Goal: Information Seeking & Learning: Learn about a topic

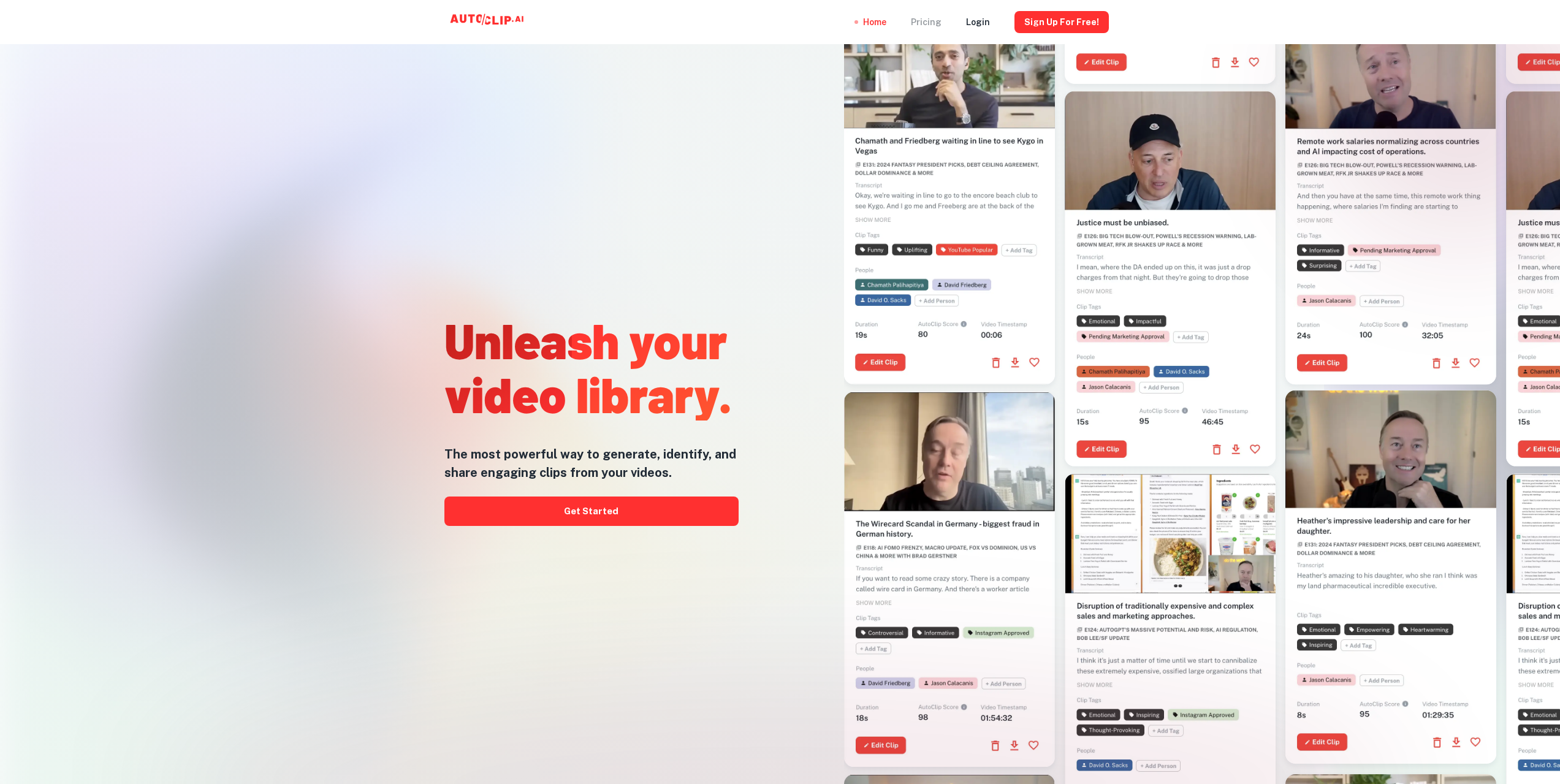
click at [933, 25] on div "Pricing" at bounding box center [926, 22] width 31 height 44
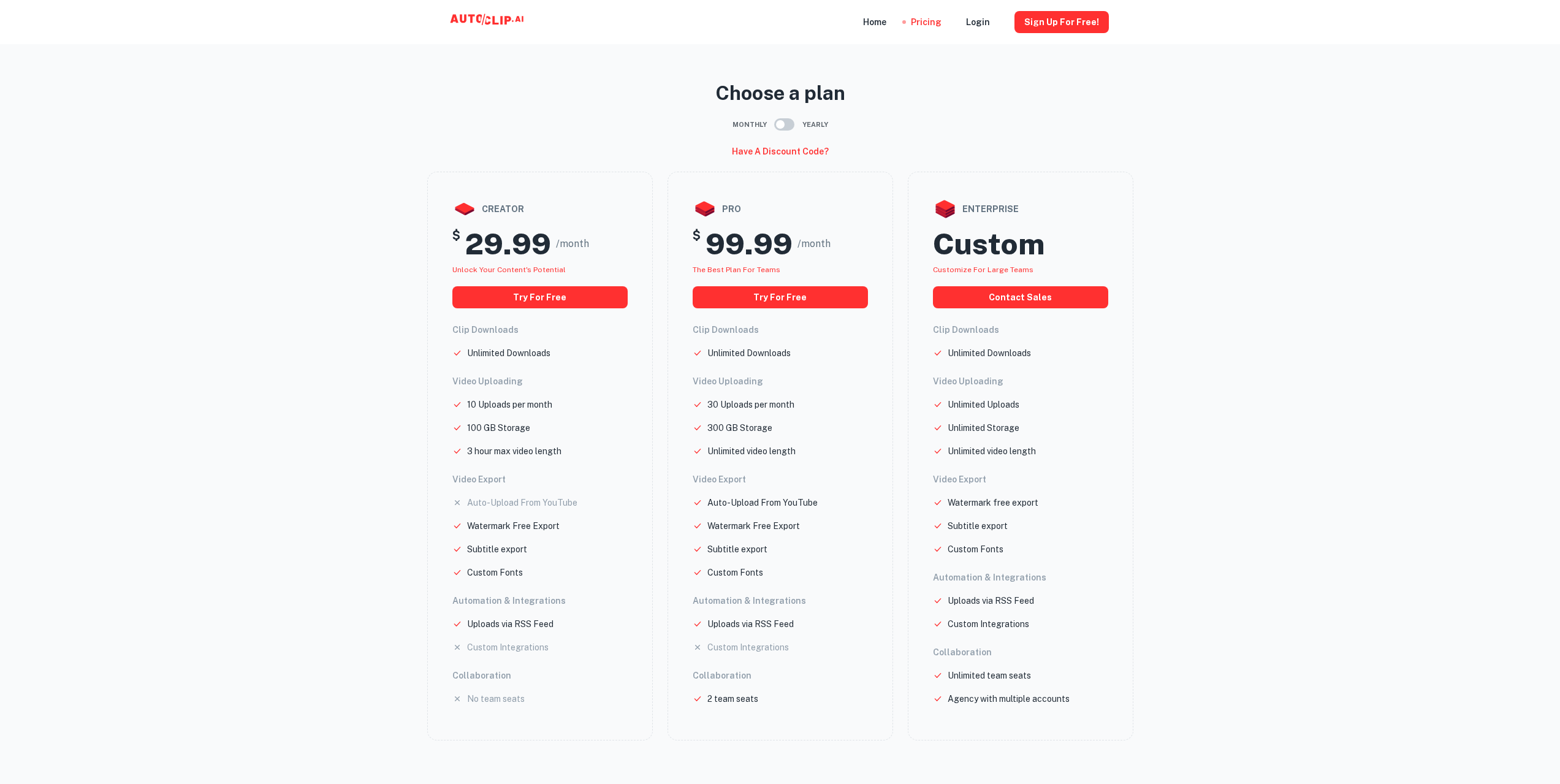
drag, startPoint x: 1198, startPoint y: 410, endPoint x: 1175, endPoint y: 377, distance: 40.2
click at [1175, 377] on main "Choose a plan Monthly Yearly Have a discount code? creator $ 29.99 /month Unloc…" at bounding box center [780, 399] width 1560 height 779
drag, startPoint x: 1207, startPoint y: 396, endPoint x: 1186, endPoint y: 353, distance: 47.9
click at [1186, 353] on main "Choose a plan Monthly Yearly Have a discount code? creator $ 29.99 /month Unloc…" at bounding box center [780, 399] width 1560 height 779
drag, startPoint x: 1189, startPoint y: 361, endPoint x: 1175, endPoint y: 320, distance: 43.3
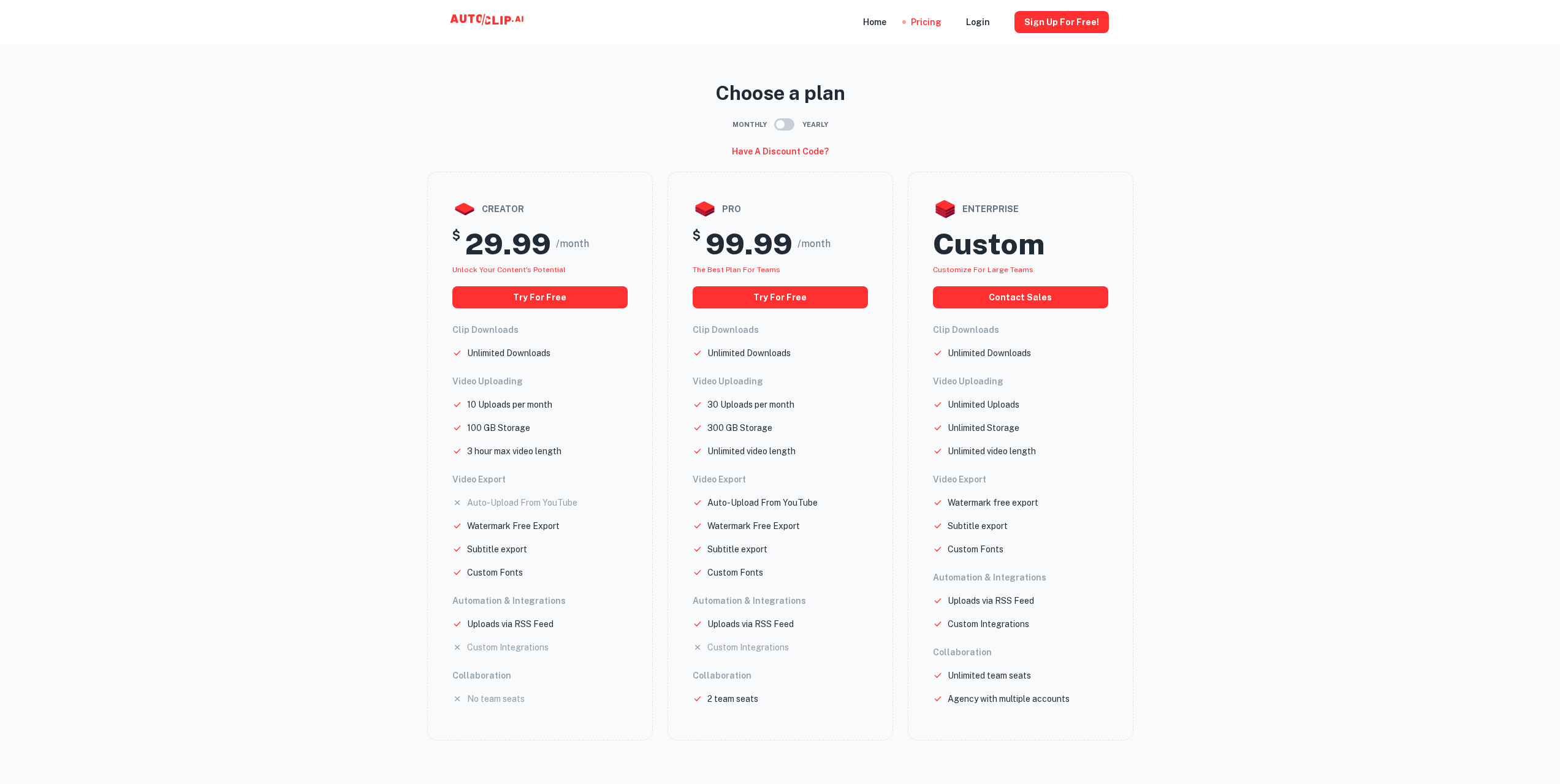
click at [1175, 320] on main "Choose a plan Monthly Yearly Have a discount code? creator $ 29.99 /month Unloc…" at bounding box center [780, 399] width 1560 height 779
drag, startPoint x: 1199, startPoint y: 363, endPoint x: 1192, endPoint y: 317, distance: 46.5
click at [1192, 317] on main "Choose a plan Monthly Yearly Have a discount code? creator $ 29.99 /month Unloc…" at bounding box center [780, 399] width 1560 height 779
drag, startPoint x: 1192, startPoint y: 317, endPoint x: 1173, endPoint y: 279, distance: 42.5
click at [1173, 279] on main "Choose a plan Monthly Yearly Have a discount code? creator $ 29.99 /month Unloc…" at bounding box center [780, 399] width 1560 height 779
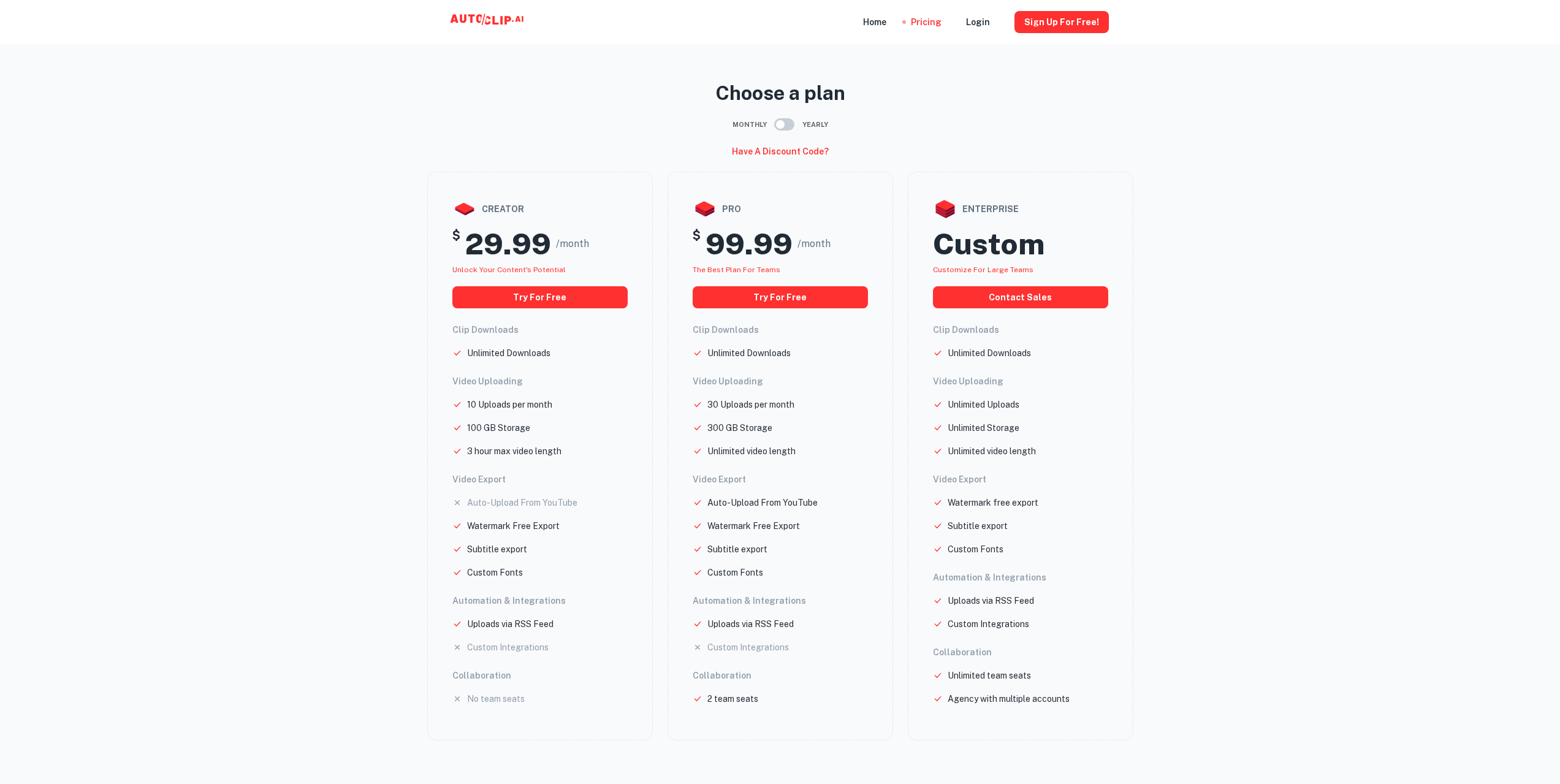
drag, startPoint x: 1193, startPoint y: 355, endPoint x: 1189, endPoint y: 316, distance: 39.2
click at [1189, 316] on main "Choose a plan Monthly Yearly Have a discount code? creator $ 29.99 /month Unloc…" at bounding box center [780, 399] width 1560 height 779
drag, startPoint x: 1192, startPoint y: 375, endPoint x: 1184, endPoint y: 321, distance: 54.6
click at [1184, 321] on main "Choose a plan Monthly Yearly Have a discount code? creator $ 29.99 /month Unloc…" at bounding box center [780, 399] width 1560 height 779
drag, startPoint x: 1183, startPoint y: 321, endPoint x: 1162, endPoint y: 296, distance: 32.6
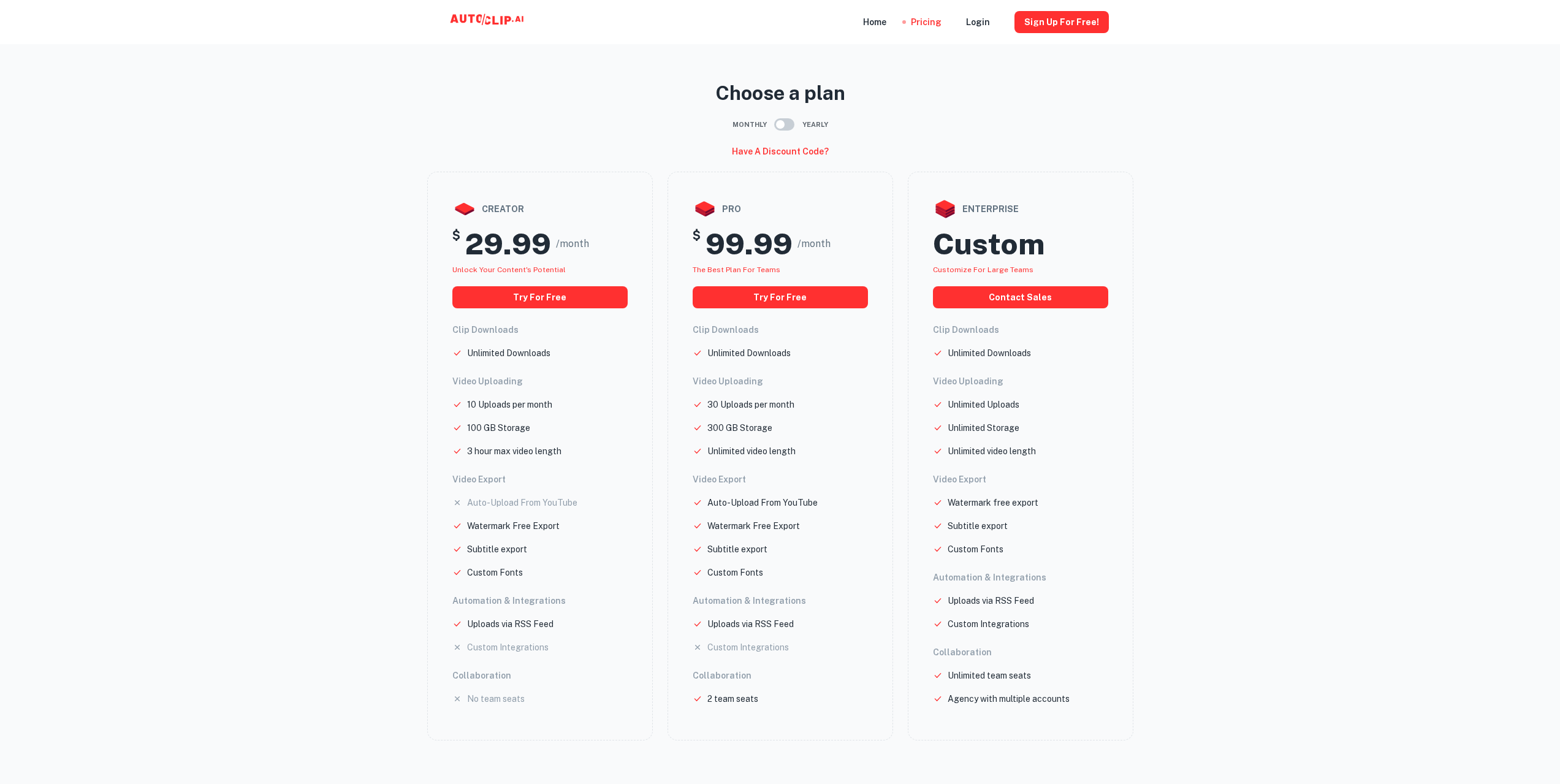
click at [1162, 296] on main "Choose a plan Monthly Yearly Have a discount code? creator $ 29.99 /month Unloc…" at bounding box center [780, 399] width 1560 height 779
click at [885, 24] on div "Home" at bounding box center [874, 22] width 23 height 44
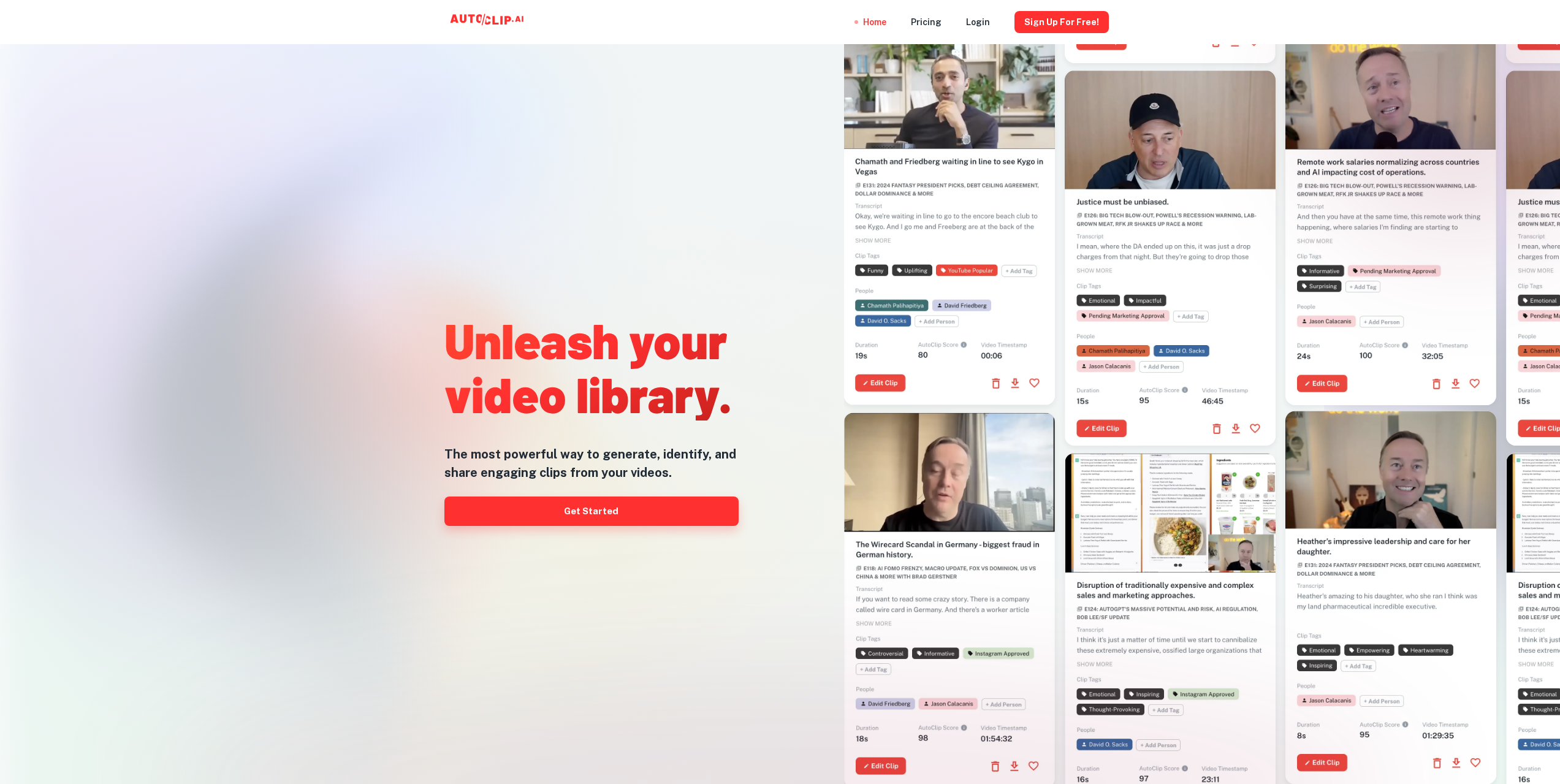
click at [616, 517] on link "Get Started" at bounding box center [591, 511] width 294 height 29
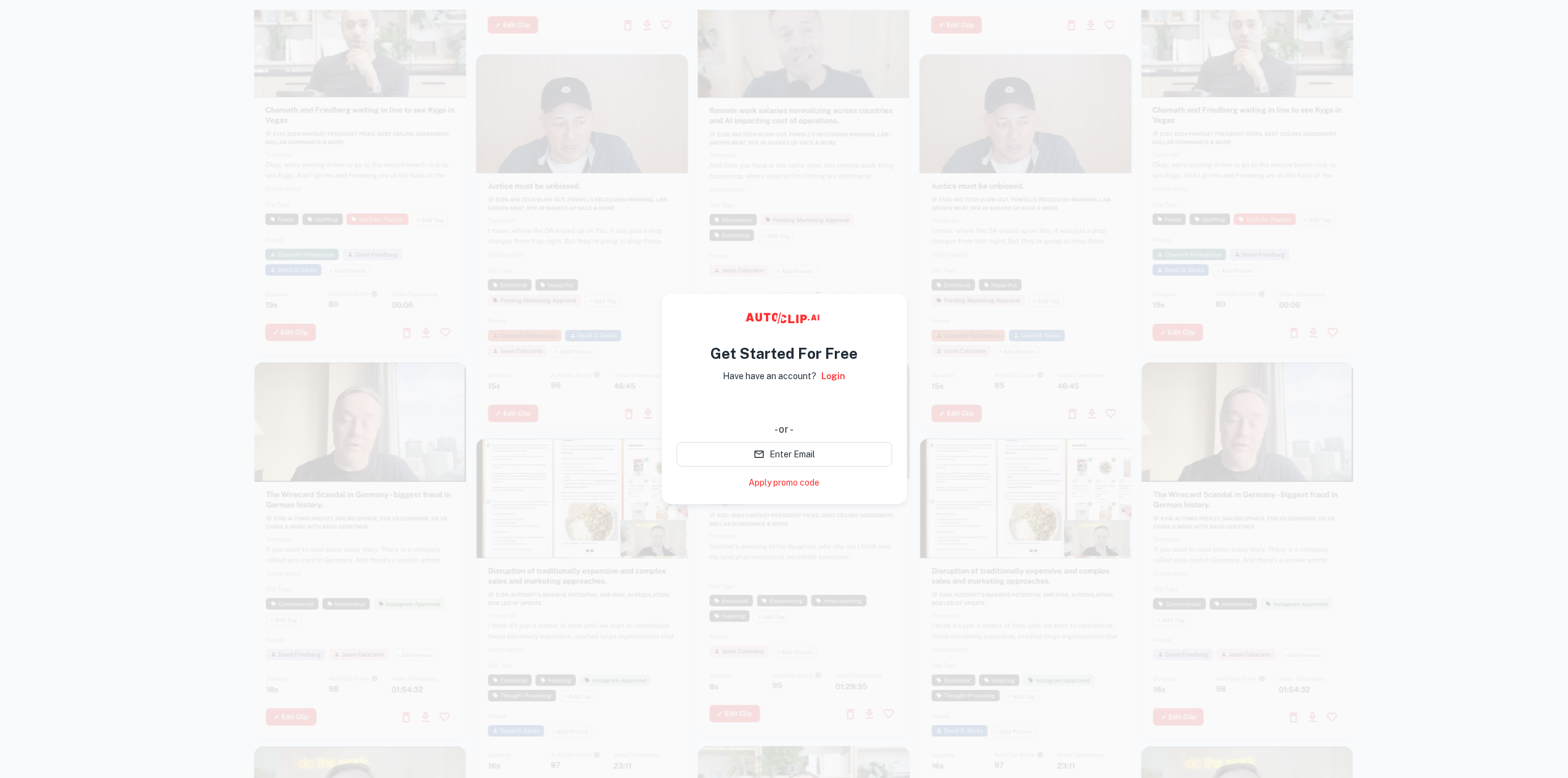
click at [1469, 401] on div at bounding box center [784, 399] width 1568 height 778
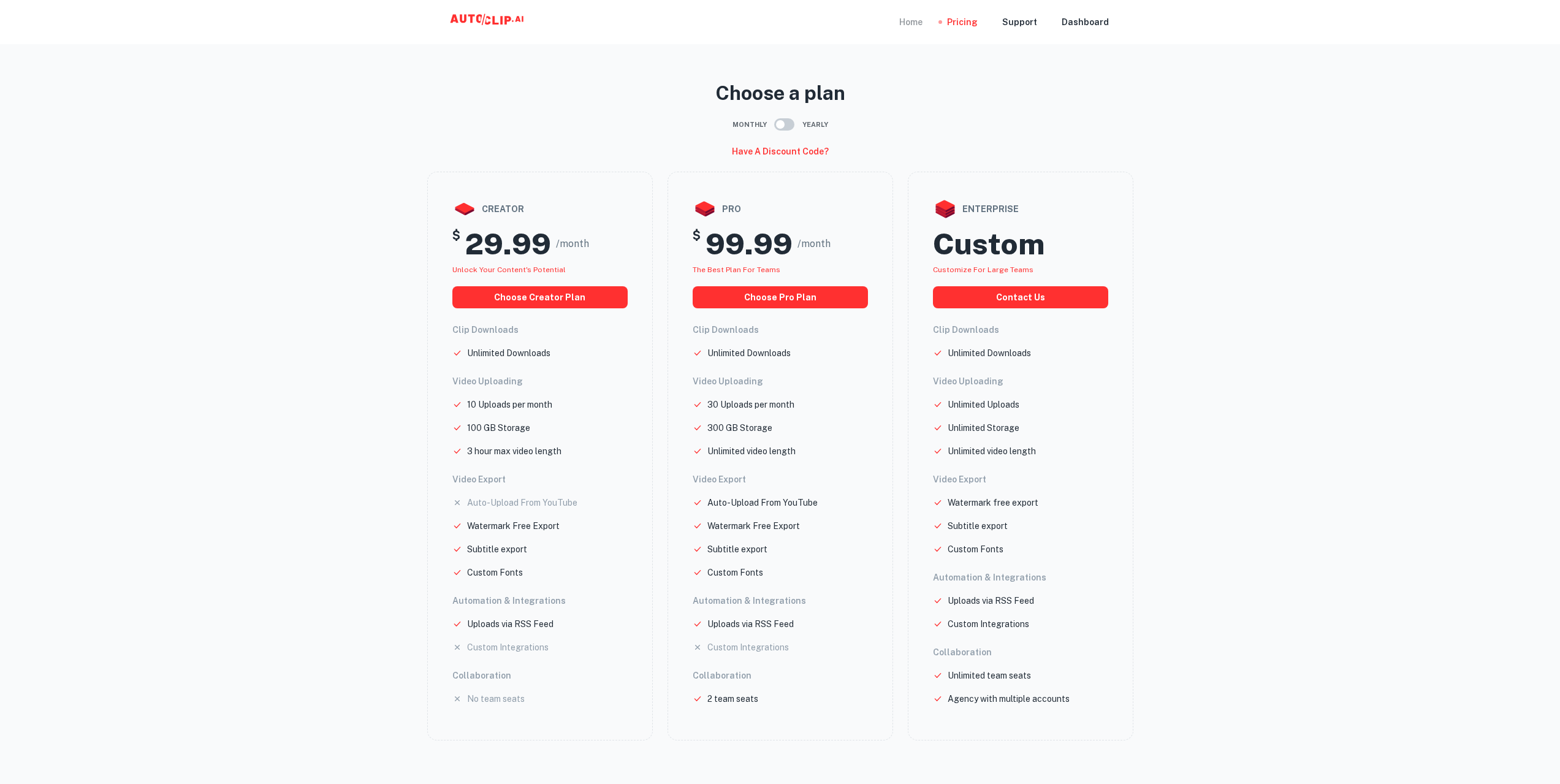
click at [917, 23] on div "Home" at bounding box center [910, 22] width 23 height 44
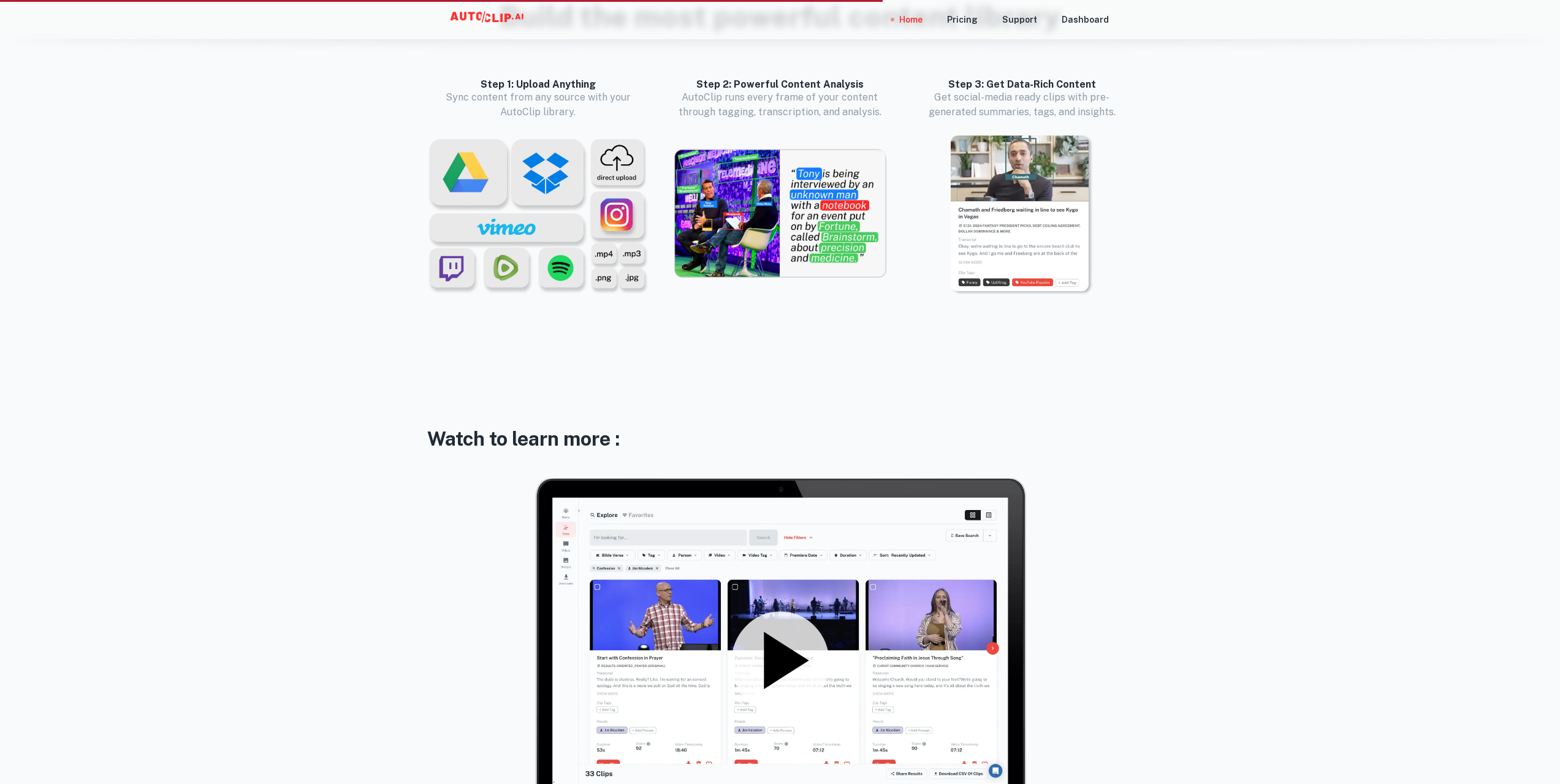
scroll to position [1900, 0]
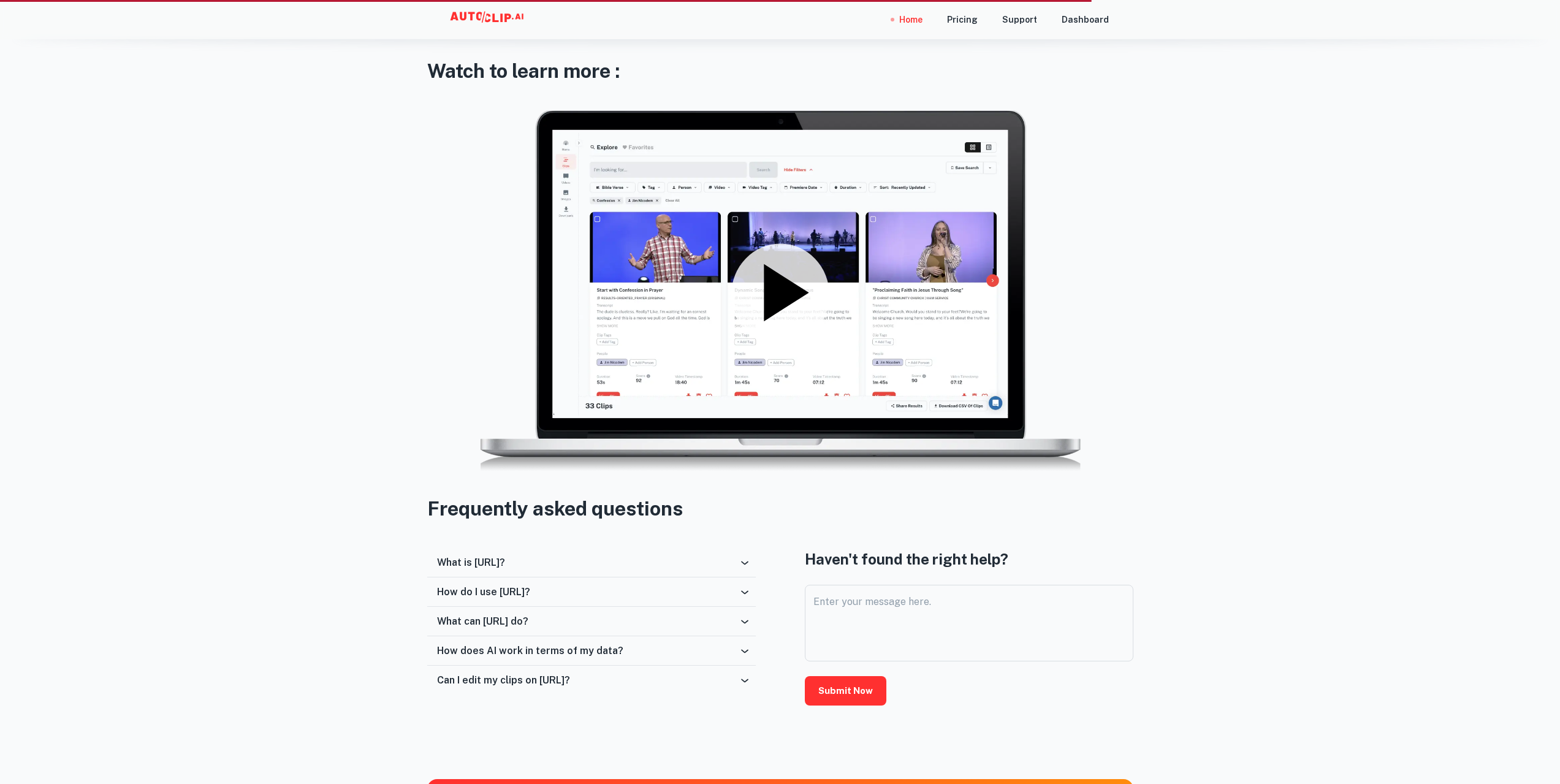
click at [757, 290] on icon at bounding box center [780, 293] width 98 height 98
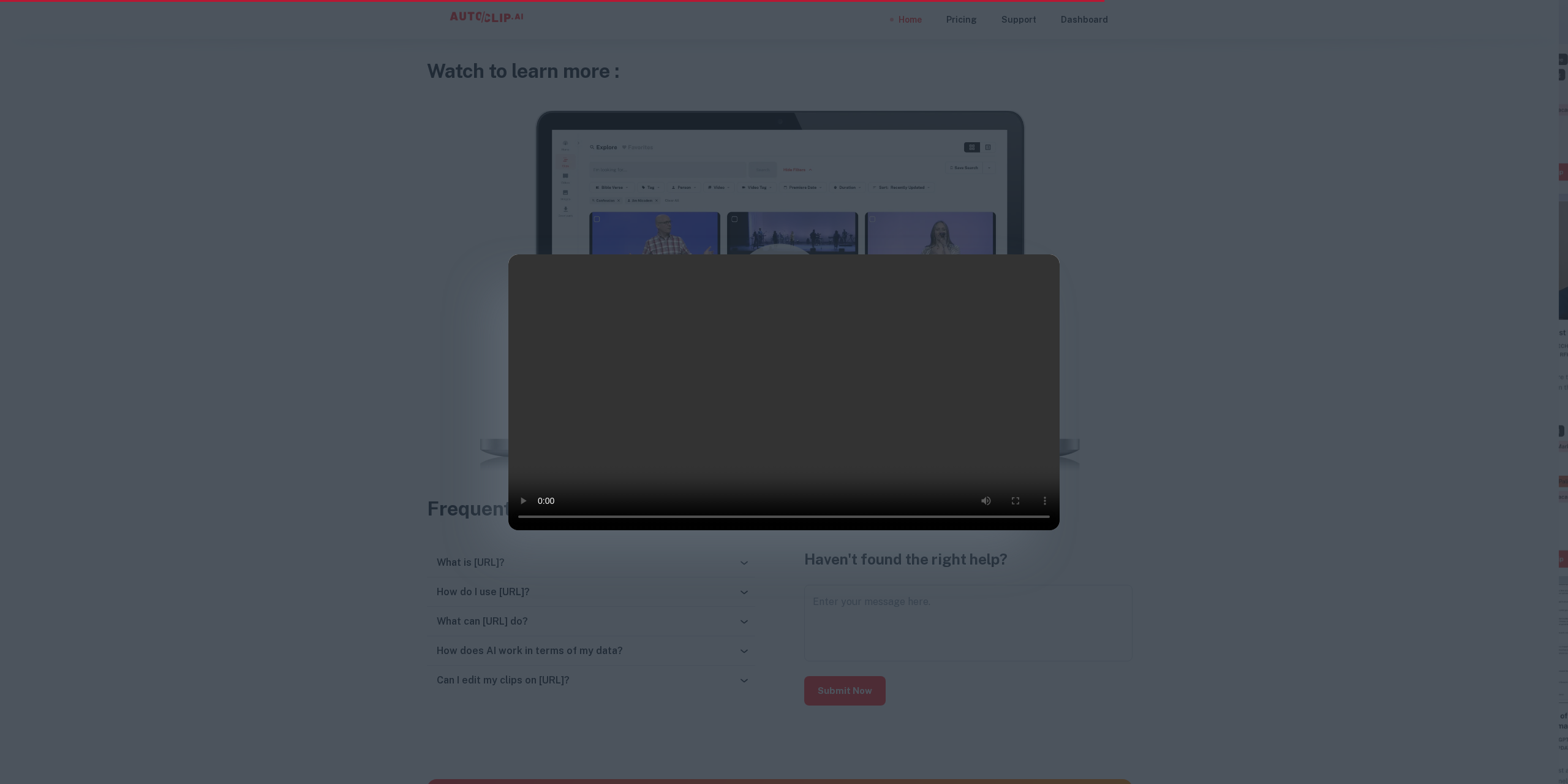
click at [1165, 336] on div at bounding box center [784, 392] width 1568 height 784
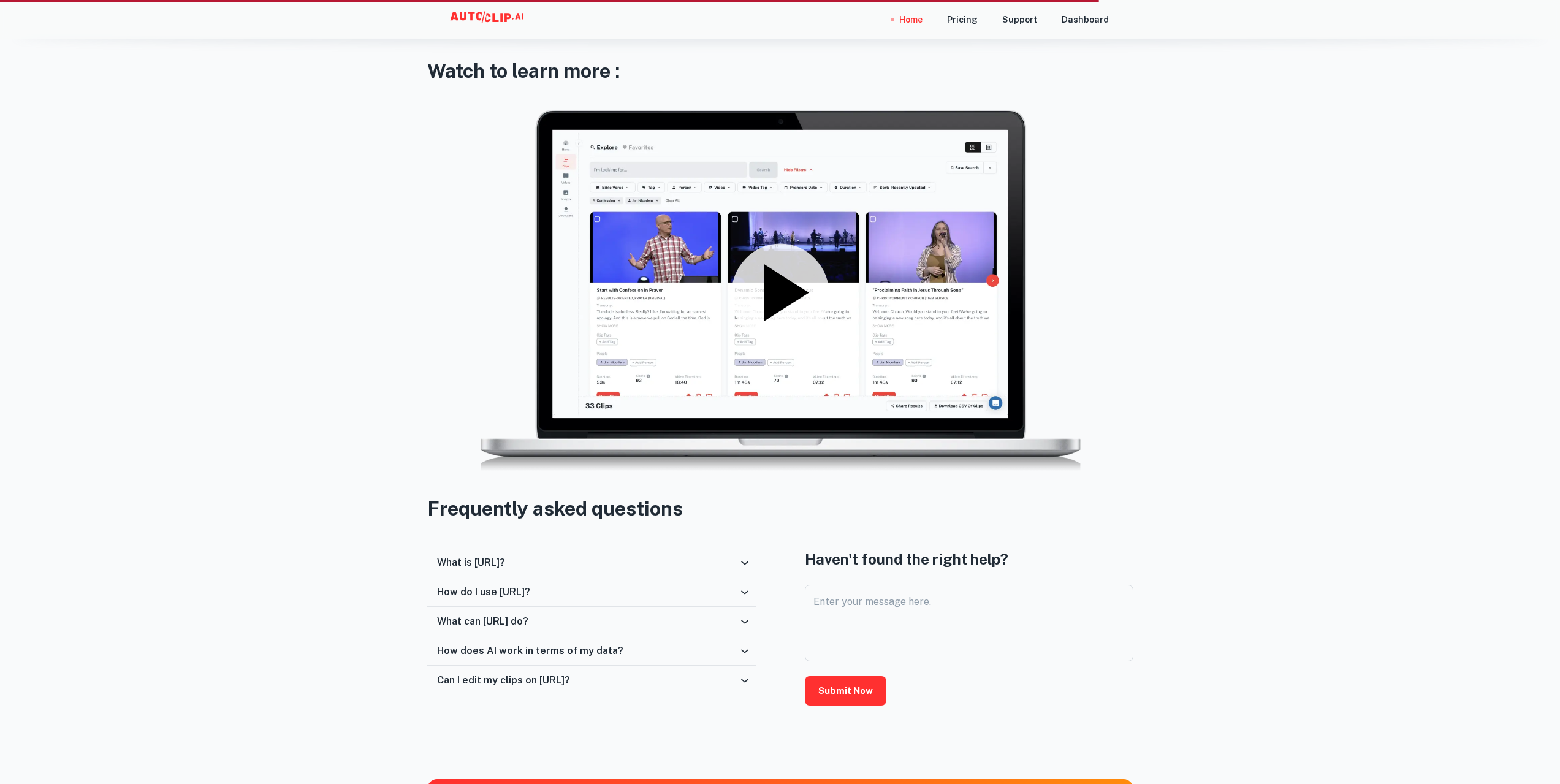
click at [505, 563] on h6 "What is [URL]?" at bounding box center [470, 563] width 68 height 12
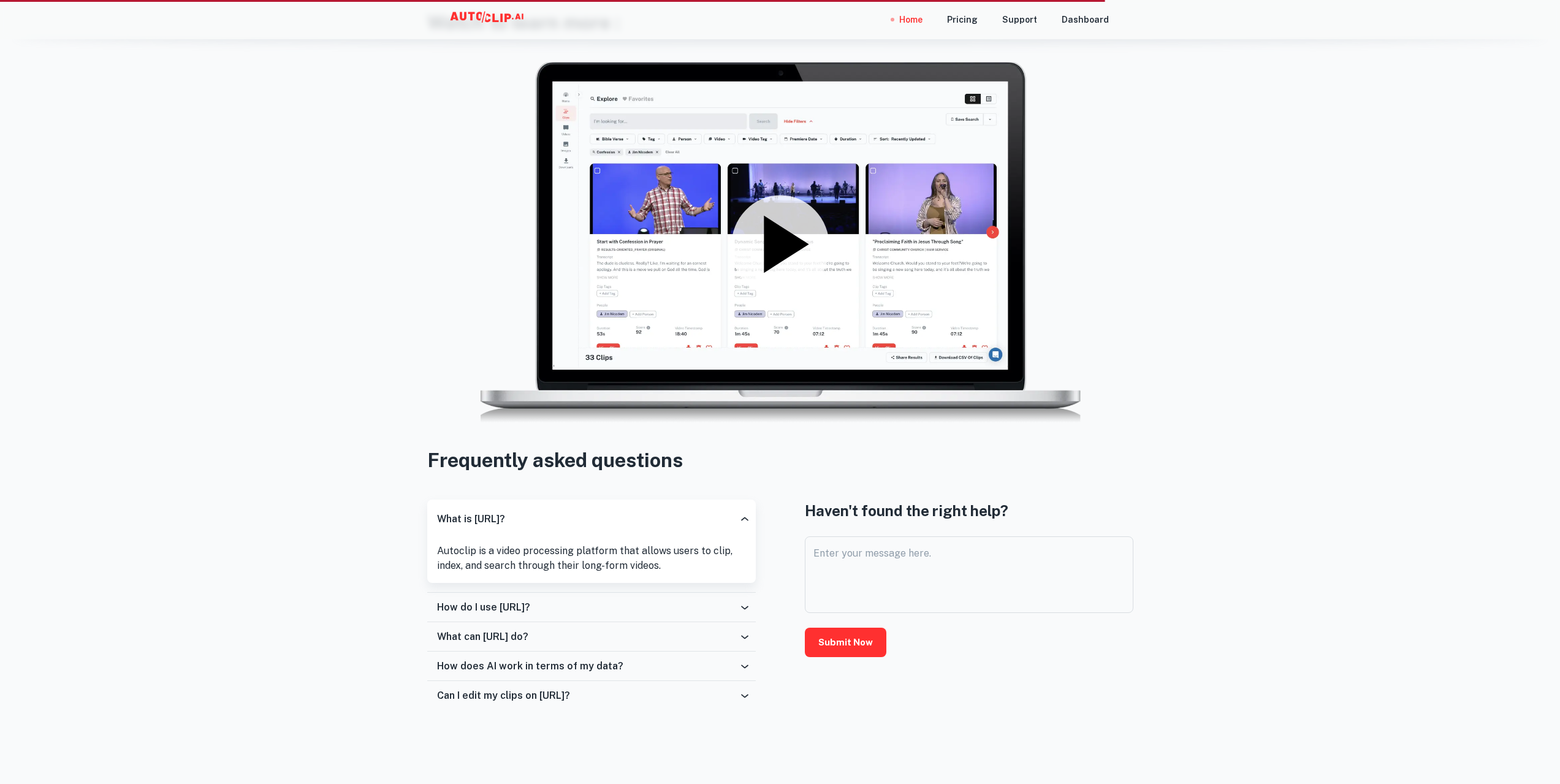
scroll to position [2022, 0]
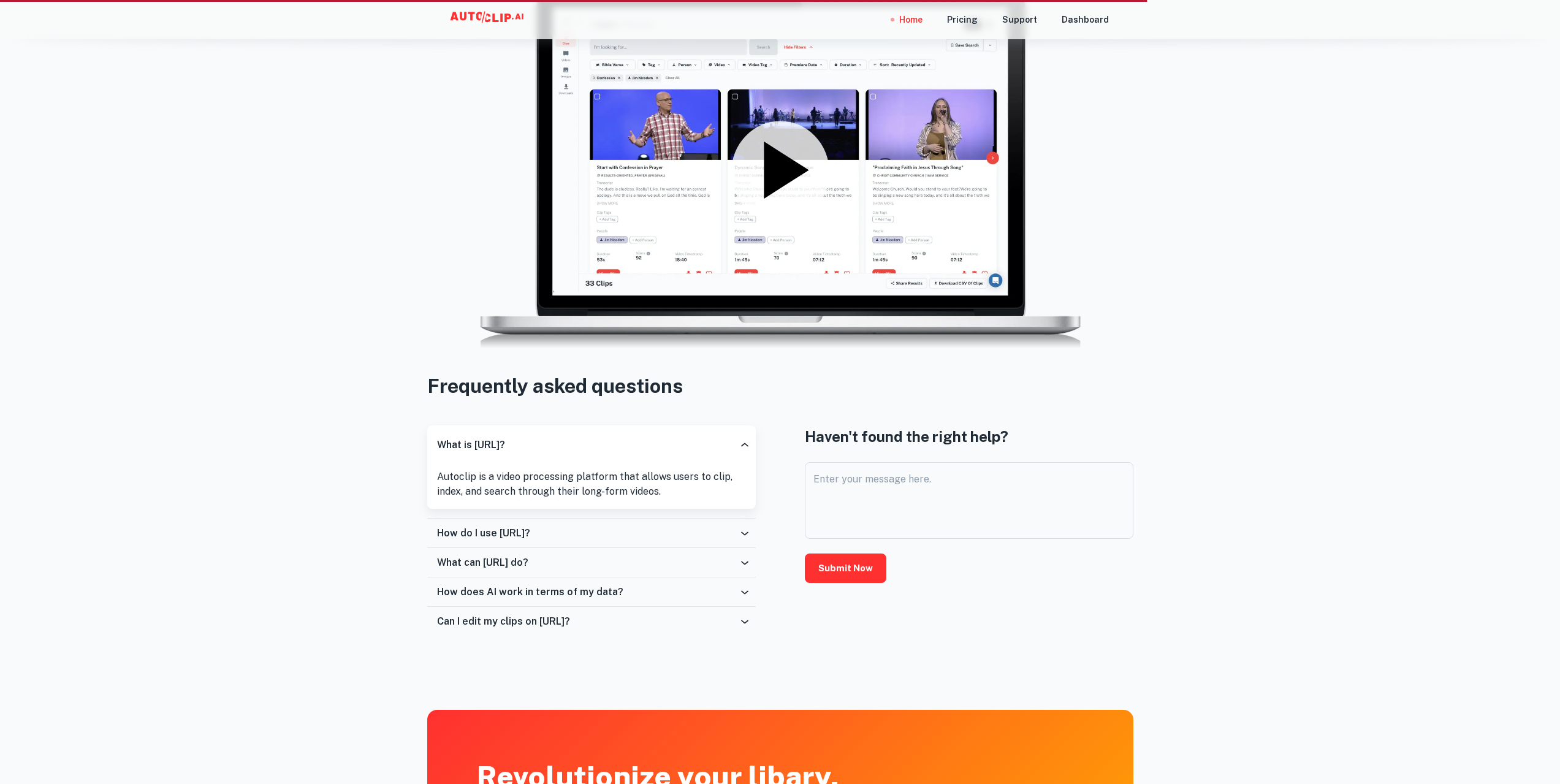
click at [531, 533] on h6 "How do I use [URL]?" at bounding box center [483, 533] width 93 height 12
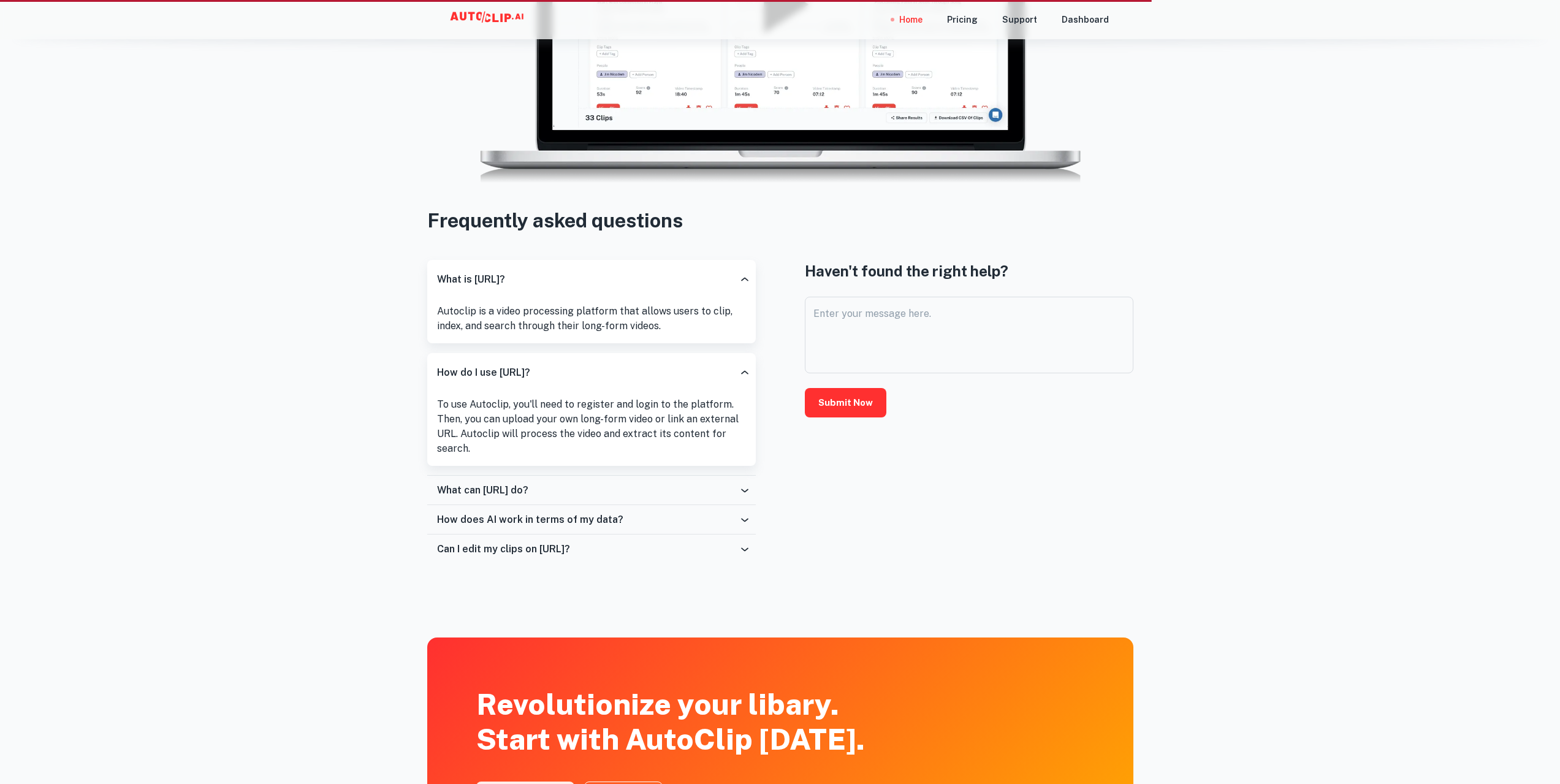
scroll to position [2206, 0]
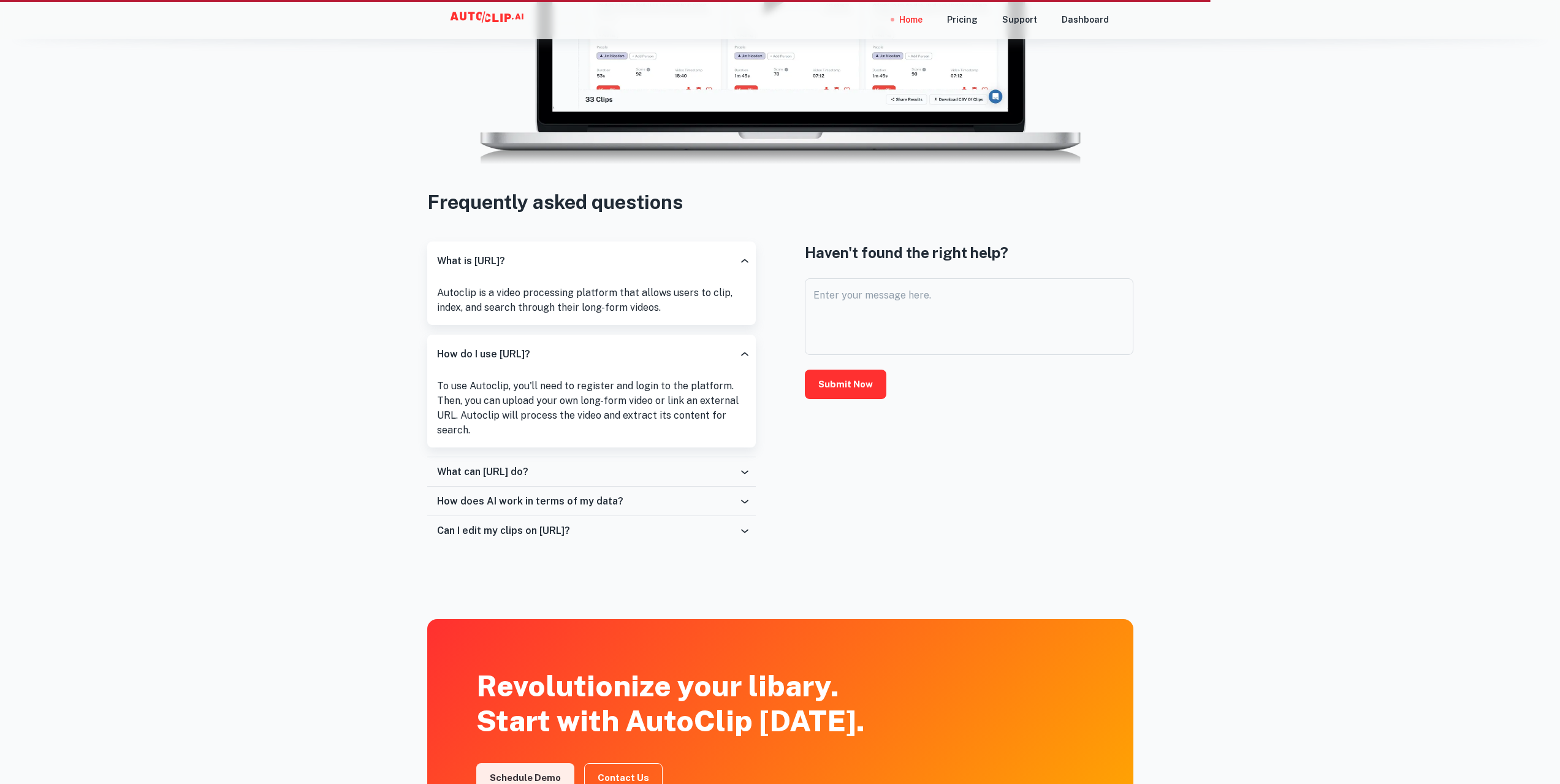
click at [591, 473] on div "What can [URL] do?" at bounding box center [588, 472] width 302 height 12
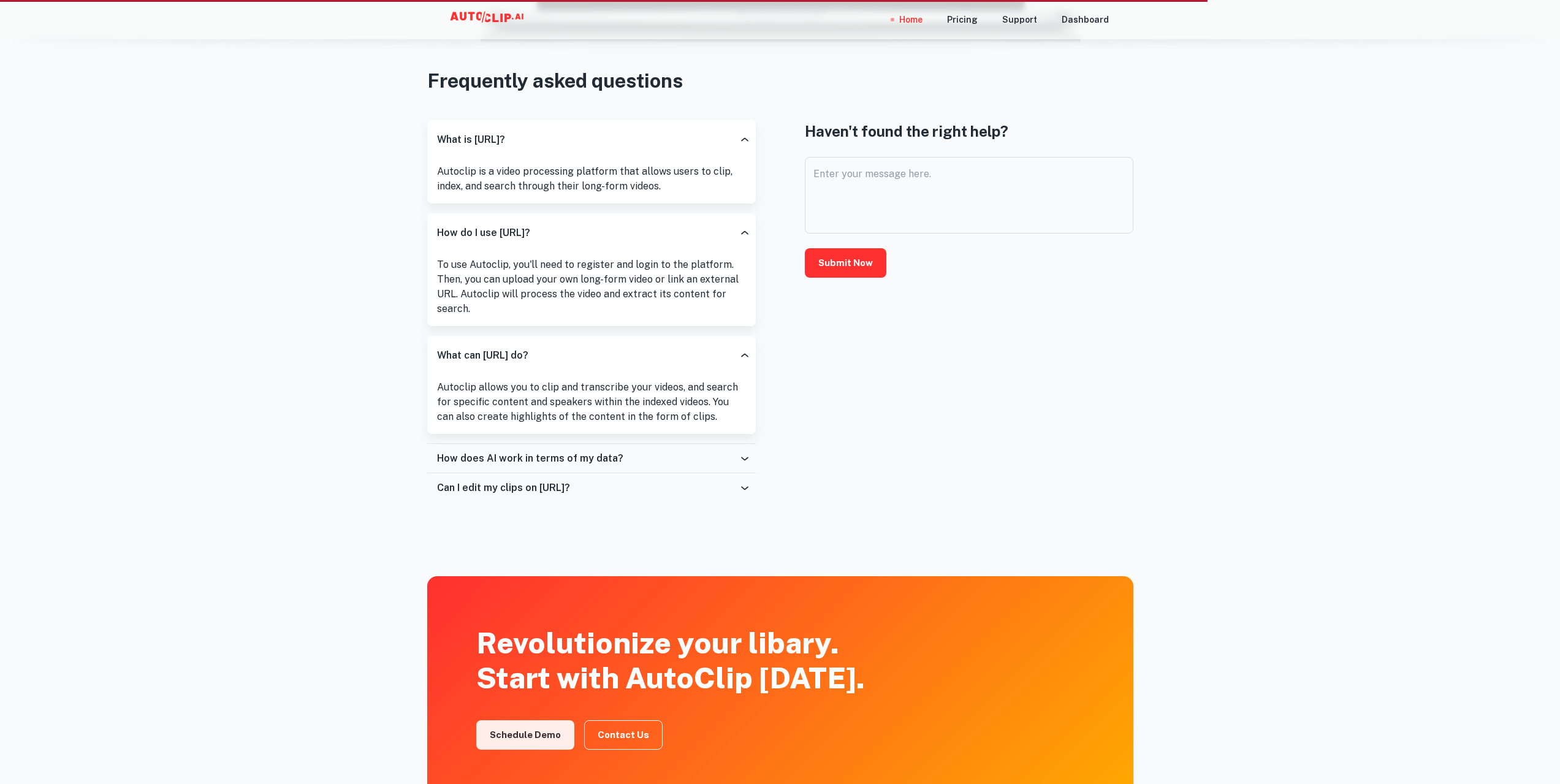
scroll to position [2329, 0]
click at [654, 457] on div "How does AI work in terms of my data?" at bounding box center [588, 457] width 302 height 12
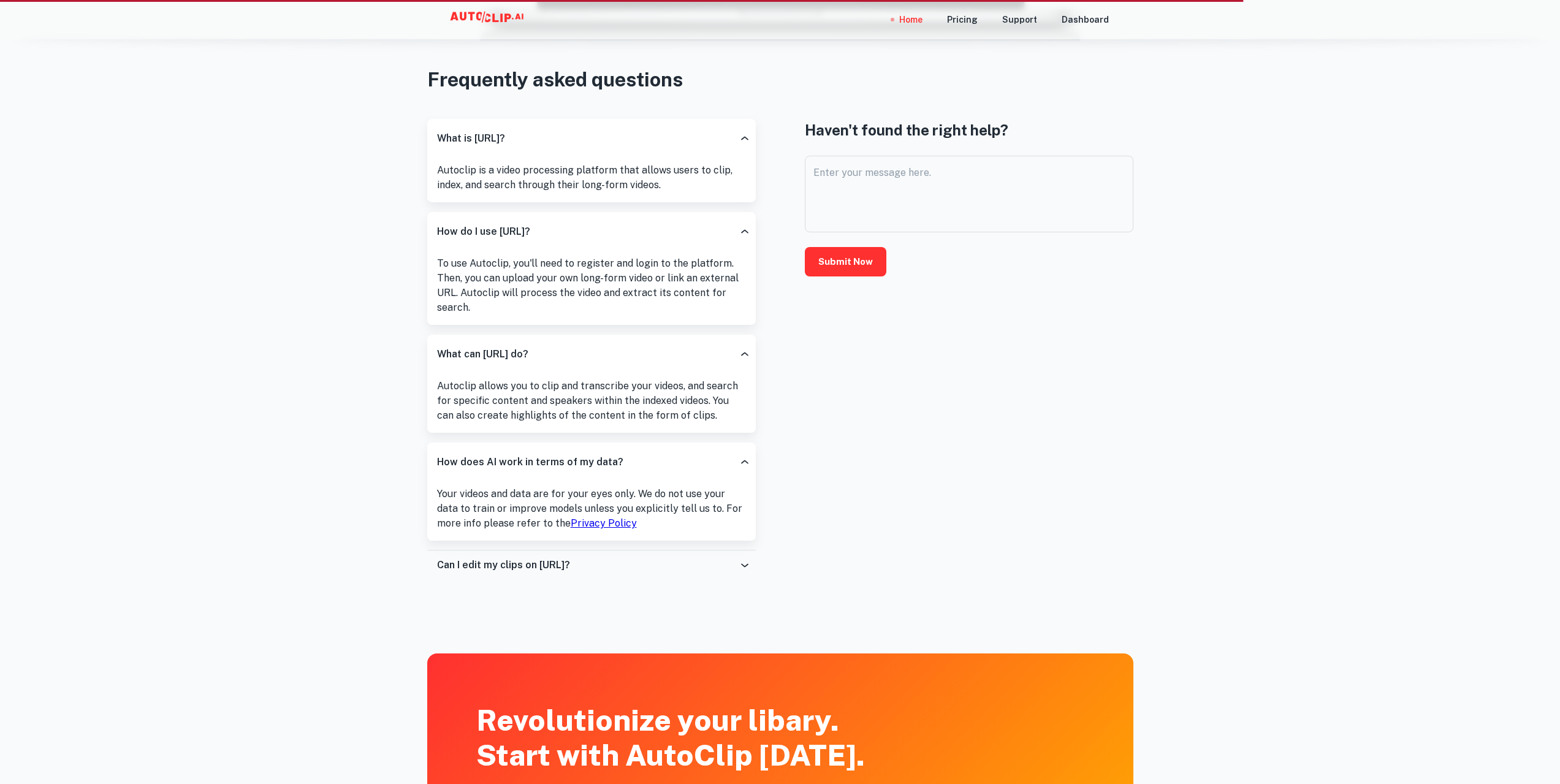
click at [647, 557] on div "Can I edit my clips on [URL]?" at bounding box center [591, 565] width 329 height 29
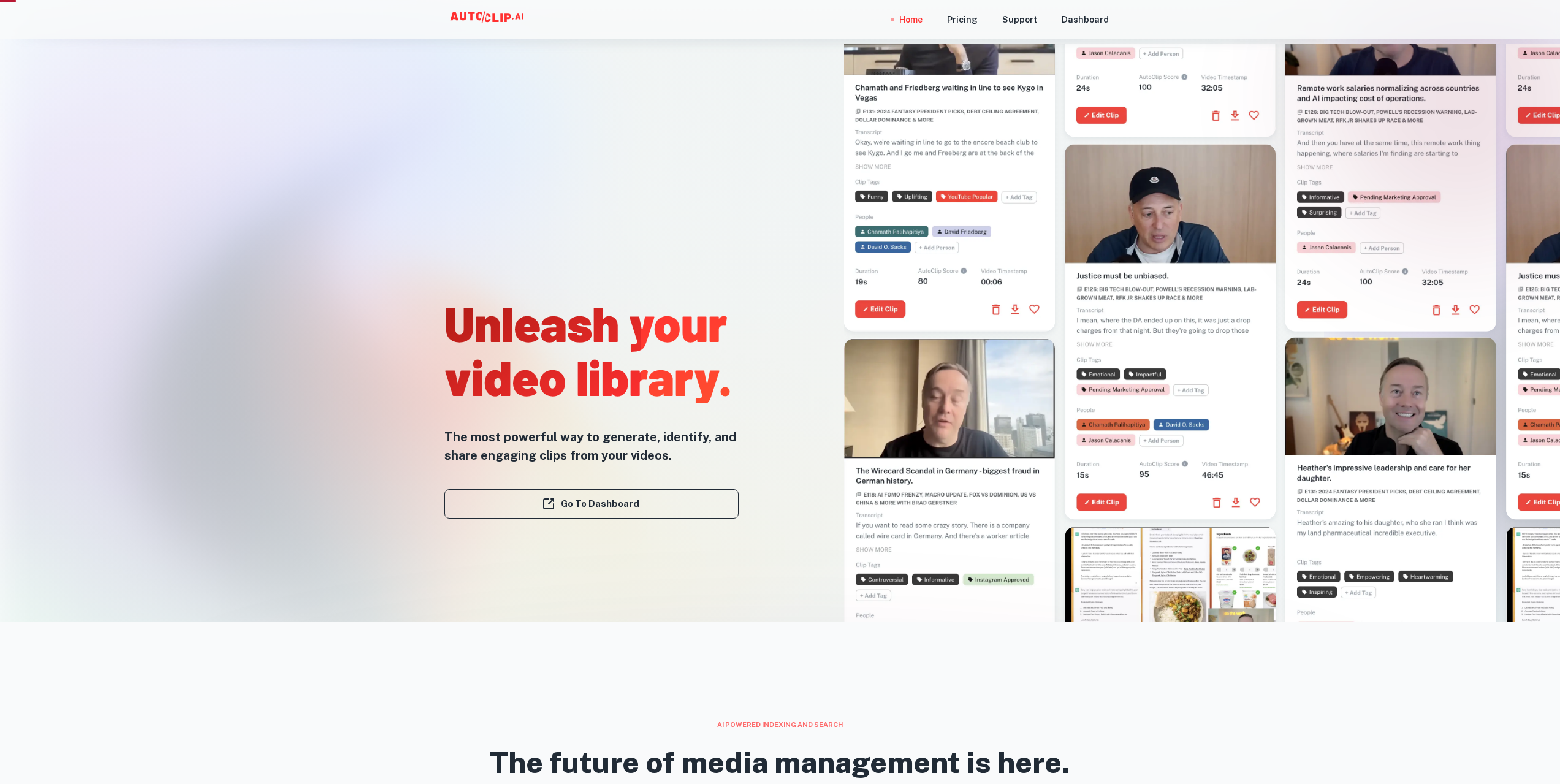
scroll to position [184, 0]
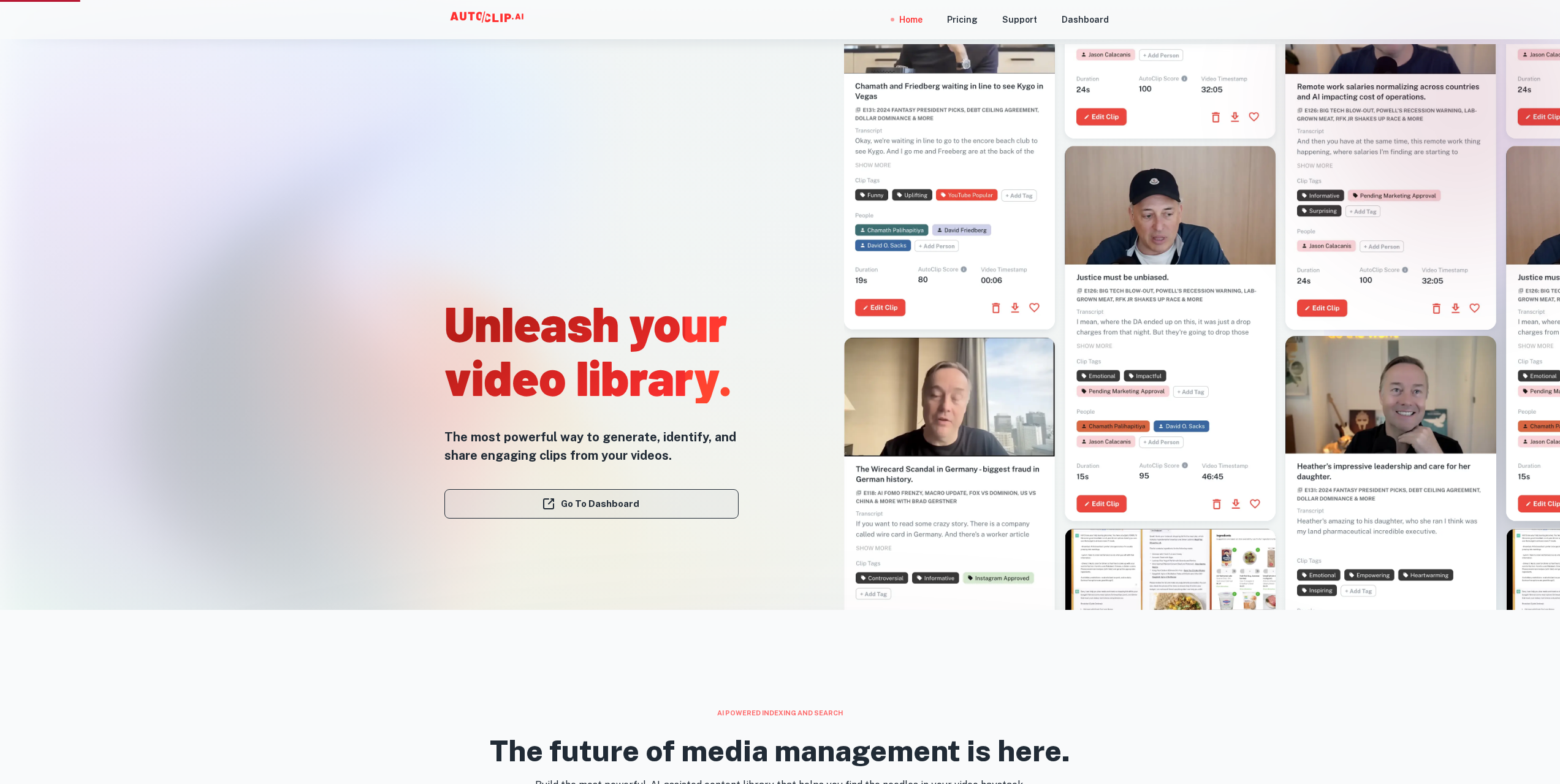
click at [617, 497] on link "Go To Dashboard" at bounding box center [591, 503] width 294 height 29
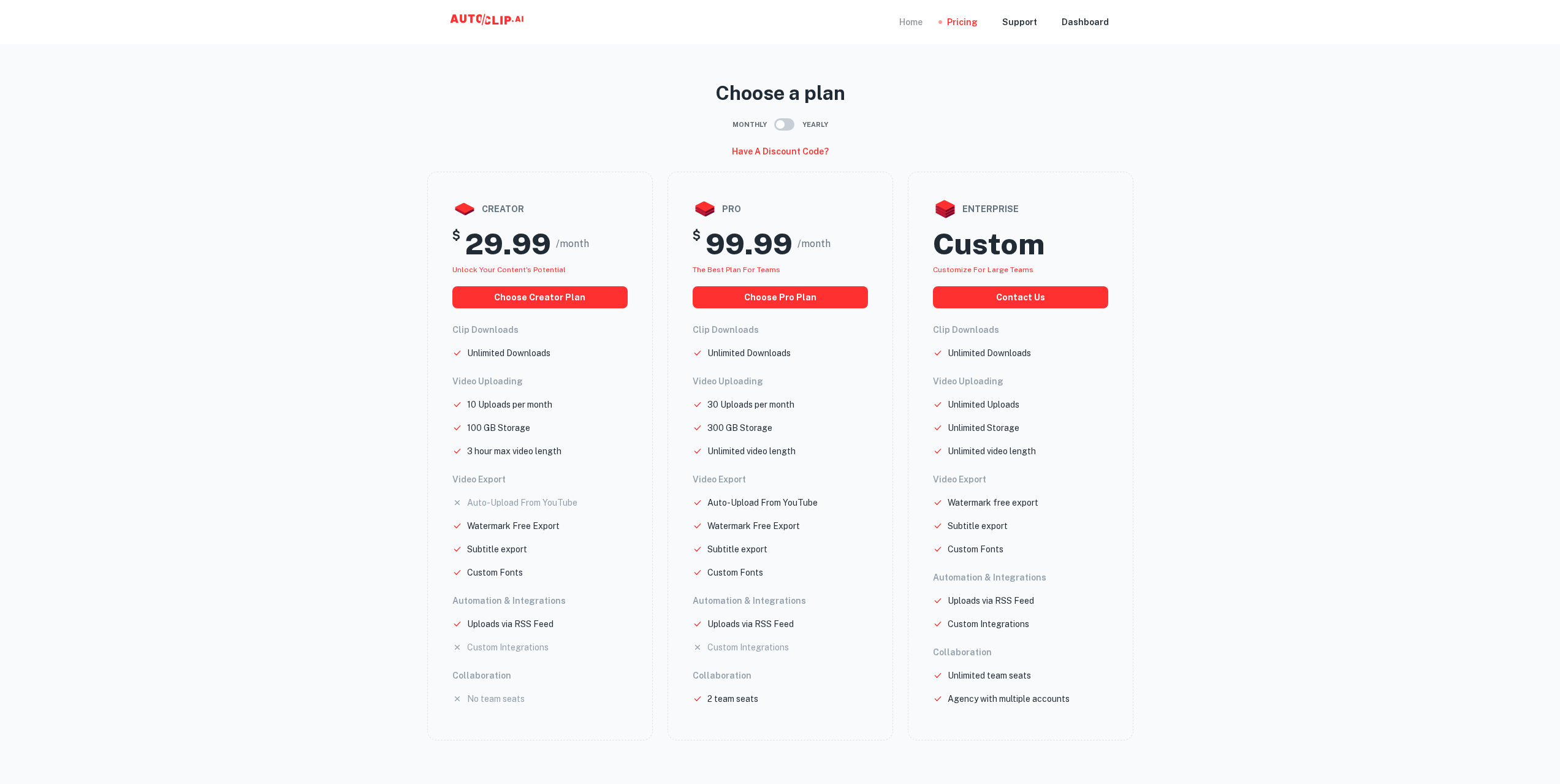
click at [914, 23] on div "Home" at bounding box center [910, 22] width 23 height 44
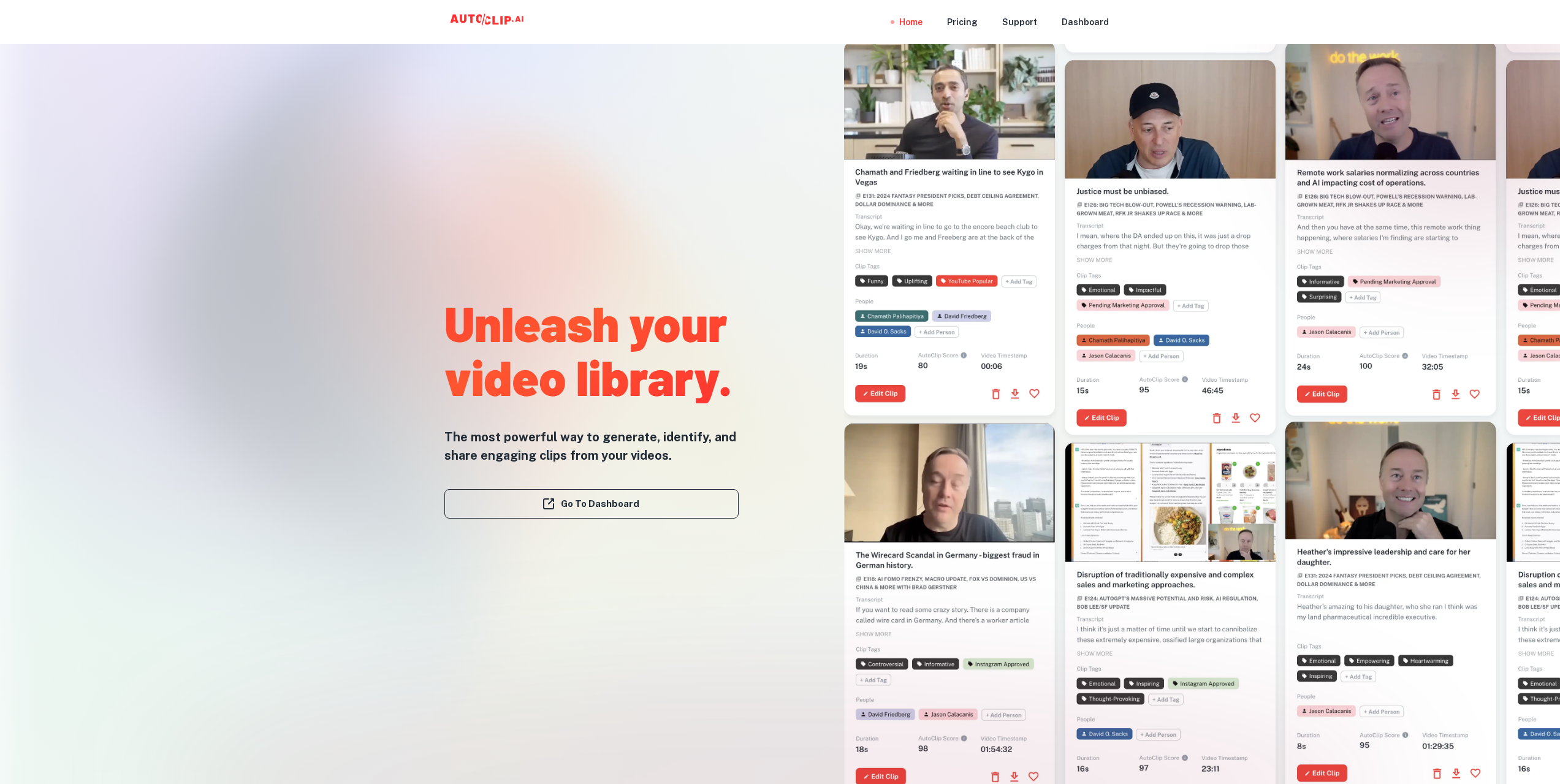
click at [610, 557] on div "Unleash your video library. The most powerful way to generate, identify, and sh…" at bounding box center [591, 416] width 294 height 784
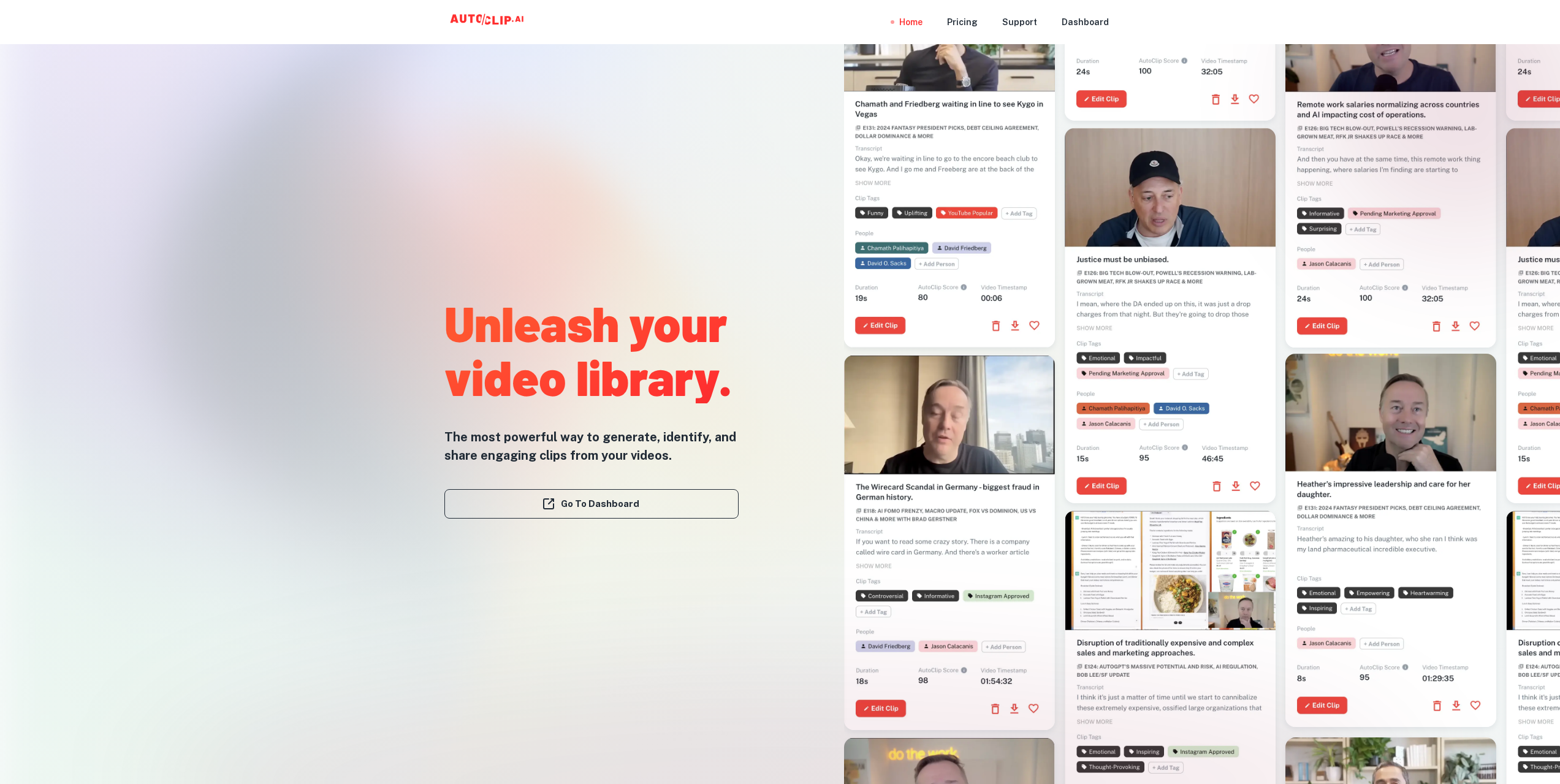
click at [688, 194] on div "Unleash your video library. The most powerful way to generate, identify, and sh…" at bounding box center [591, 416] width 294 height 784
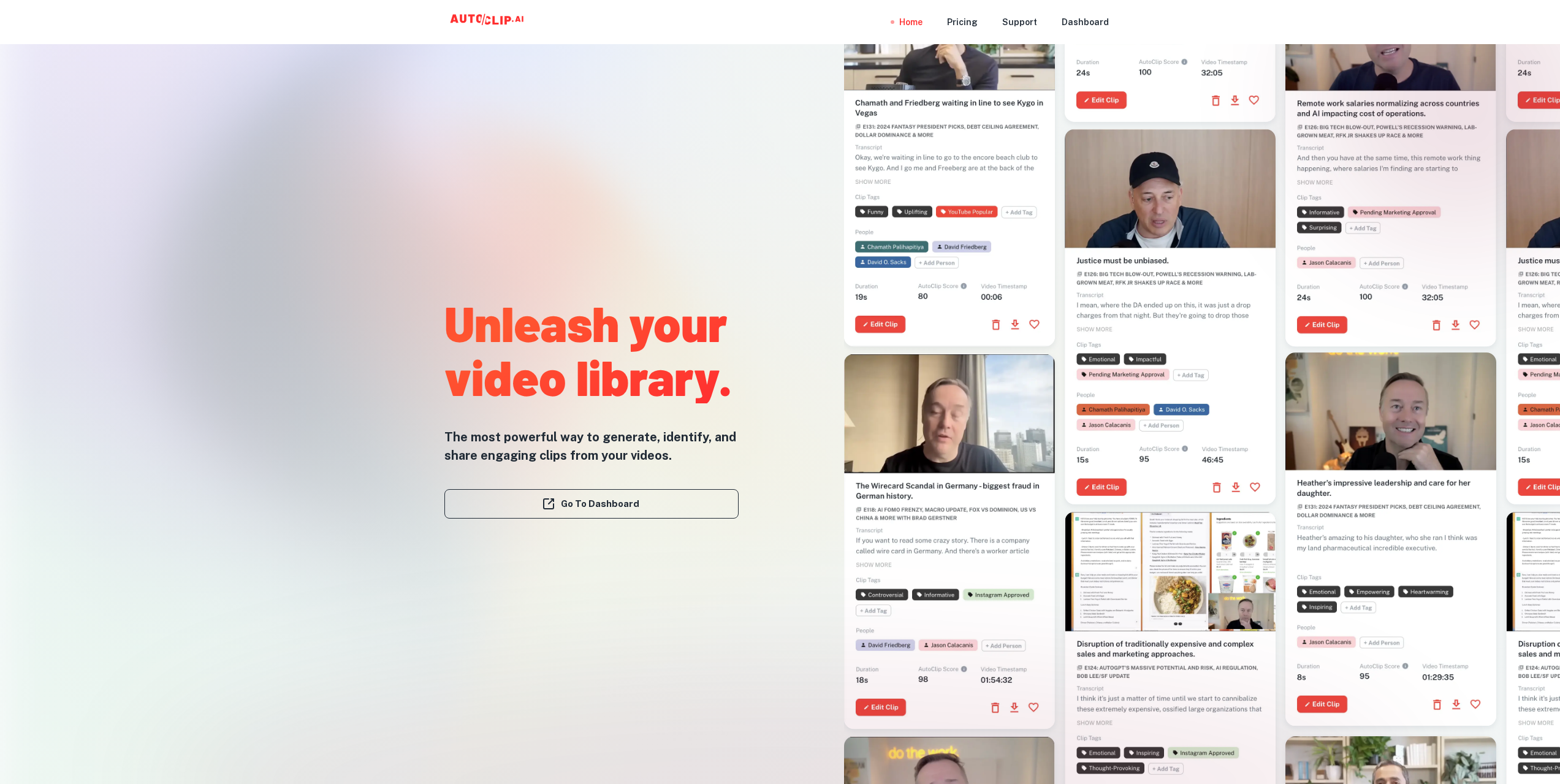
click at [774, 476] on div at bounding box center [944, 343] width 377 height 784
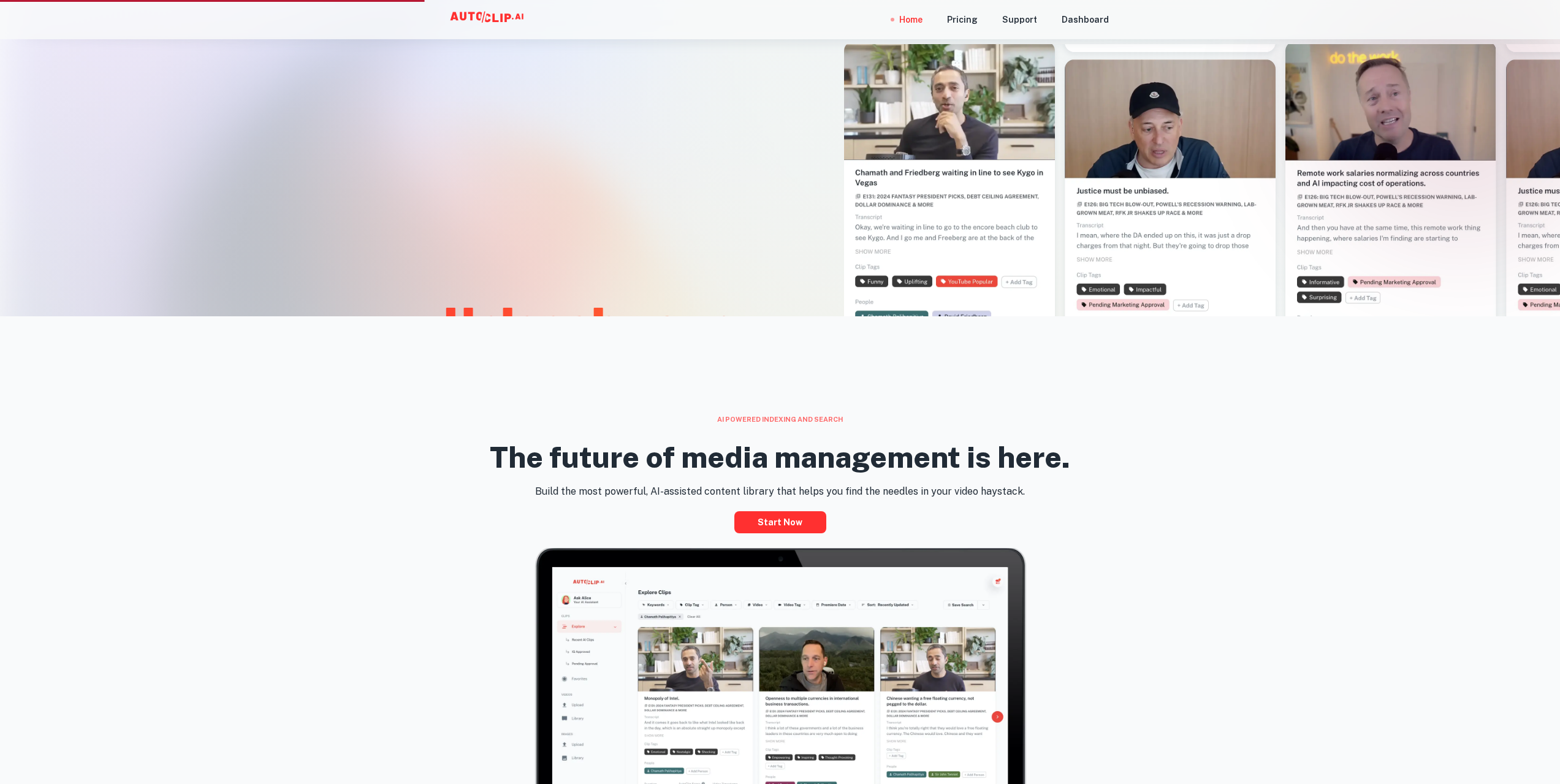
scroll to position [368, 0]
